Goal: Find specific page/section

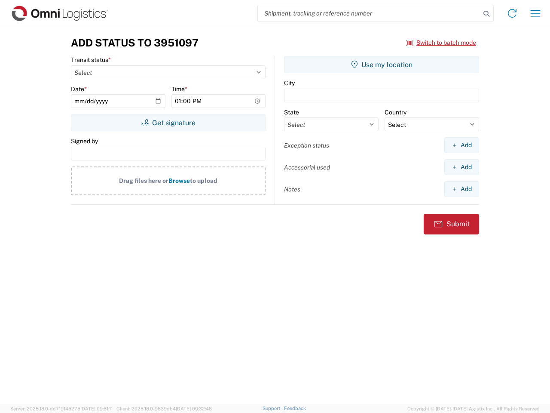
click at [369, 13] on input "search" at bounding box center [369, 13] width 223 height 16
click at [486, 14] on icon at bounding box center [486, 14] width 12 height 12
click at [512, 13] on icon at bounding box center [512, 13] width 14 height 14
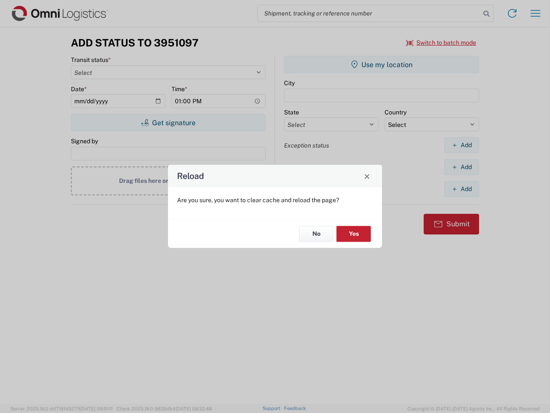
click at [441, 43] on div "Reload Are you sure, you want to clear cache and reload the page? No Yes" at bounding box center [275, 206] width 550 height 413
click at [168, 122] on div "Reload Are you sure, you want to clear cache and reload the page? No Yes" at bounding box center [275, 206] width 550 height 413
click at [382, 64] on div "Reload Are you sure, you want to clear cache and reload the page? No Yes" at bounding box center [275, 206] width 550 height 413
click at [462, 145] on div "Reload Are you sure, you want to clear cache and reload the page? No Yes" at bounding box center [275, 206] width 550 height 413
click at [462, 167] on div "Reload Are you sure, you want to clear cache and reload the page? No Yes" at bounding box center [275, 206] width 550 height 413
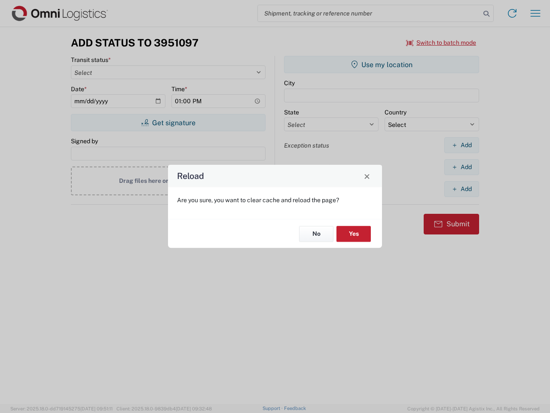
click at [462, 189] on div "Reload Are you sure, you want to clear cache and reload the page? No Yes" at bounding box center [275, 206] width 550 height 413
